Goal: Task Accomplishment & Management: Manage account settings

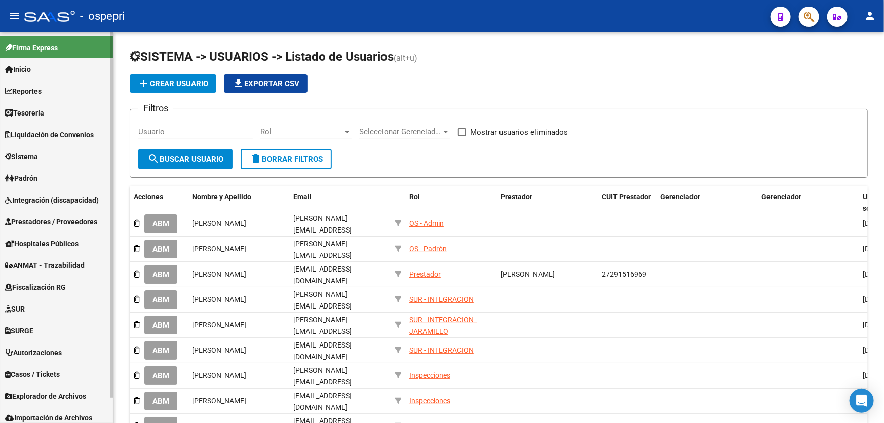
click at [34, 154] on span "Sistema" at bounding box center [21, 156] width 33 height 11
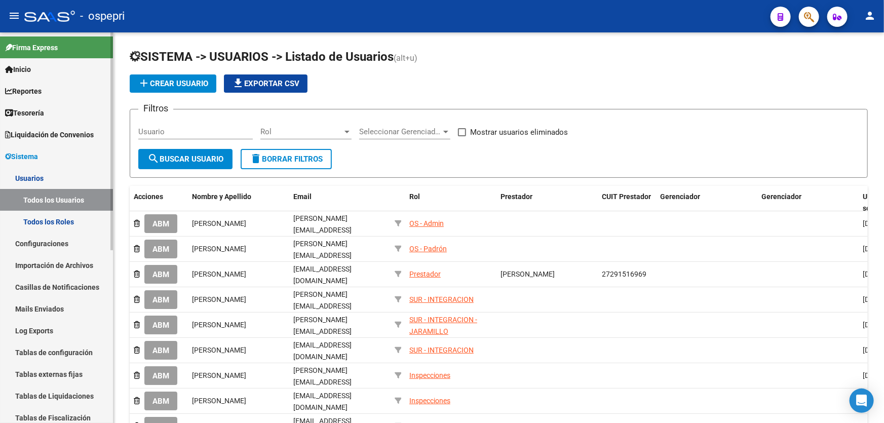
click at [66, 198] on link "Todos los Usuarios" at bounding box center [56, 200] width 113 height 22
click at [182, 130] on input "Usuario" at bounding box center [195, 131] width 114 height 9
paste input "273226961"
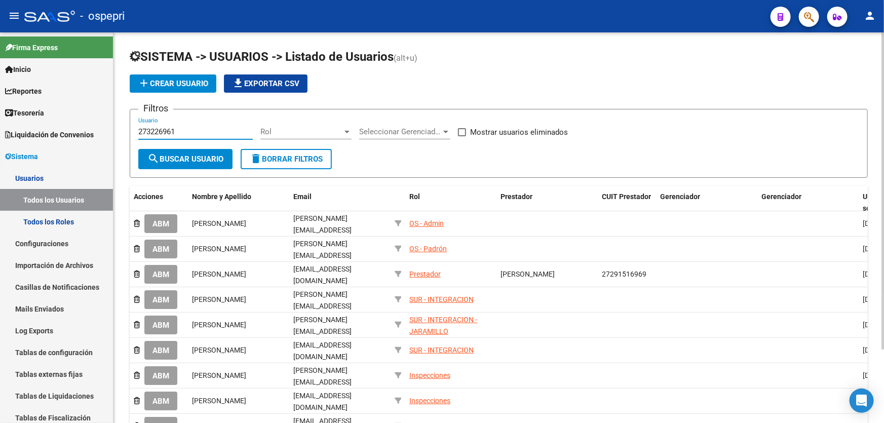
type input "273226961"
click at [184, 154] on span "search Buscar Usuario" at bounding box center [185, 158] width 76 height 9
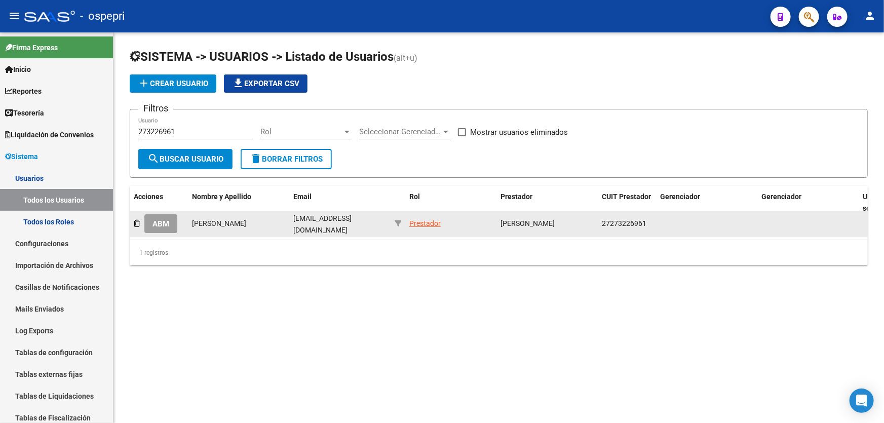
click at [164, 222] on span "ABM" at bounding box center [160, 223] width 17 height 9
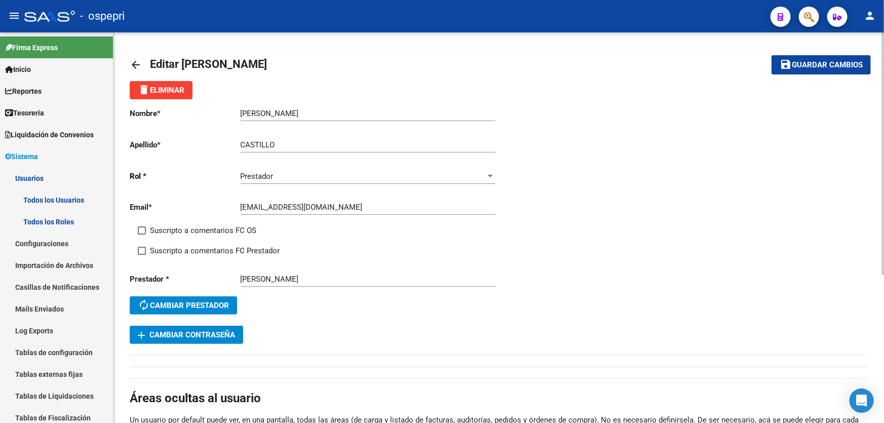
click at [202, 332] on span "add Cambiar Contraseña" at bounding box center [186, 334] width 97 height 9
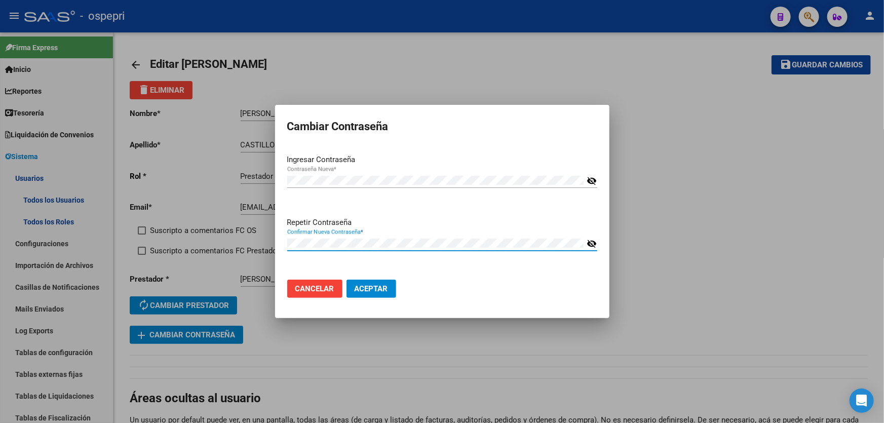
click at [538, 310] on mat-dialog-container "Cambiar Contraseña Ingresar Contraseña Contraseña Nueva * visibility_off Repeti…" at bounding box center [442, 212] width 334 height 214
click at [365, 291] on span "Aceptar" at bounding box center [370, 288] width 33 height 9
